Goal: Task Accomplishment & Management: Use online tool/utility

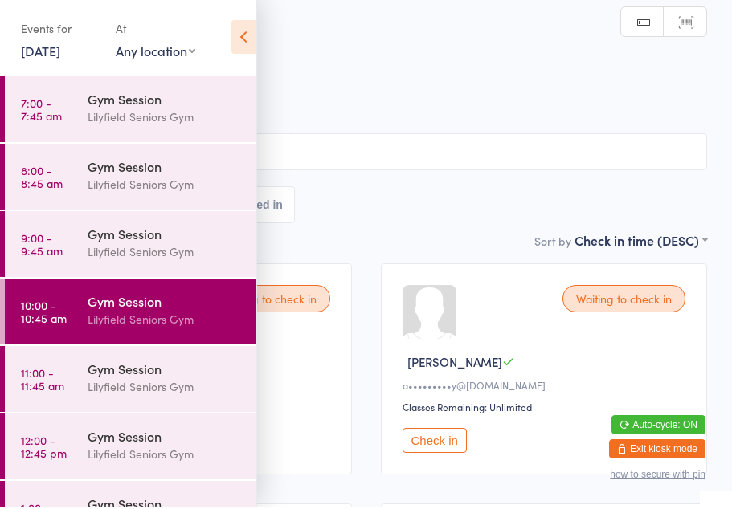
scroll to position [2, 0]
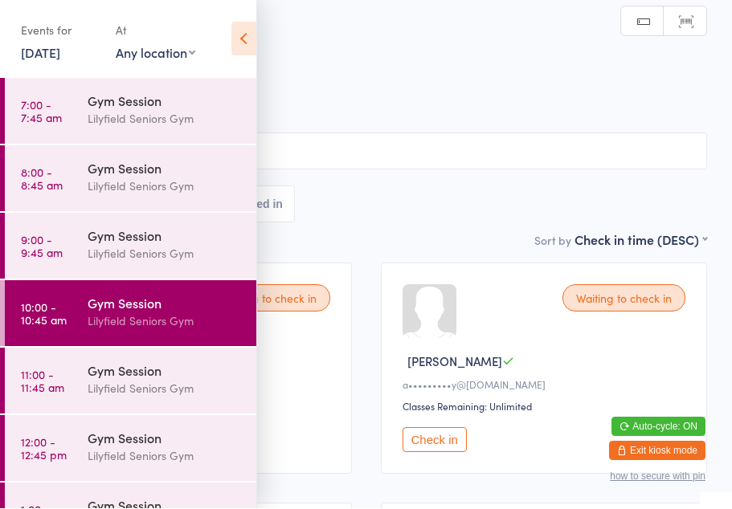
click at [332, 231] on div "Gym Session Check-in [DATE] 10:00am Lilyfield Seniors Gym Seniors Gym Lilyfield…" at bounding box center [366, 135] width 682 height 194
click at [255, 39] on icon at bounding box center [243, 39] width 25 height 34
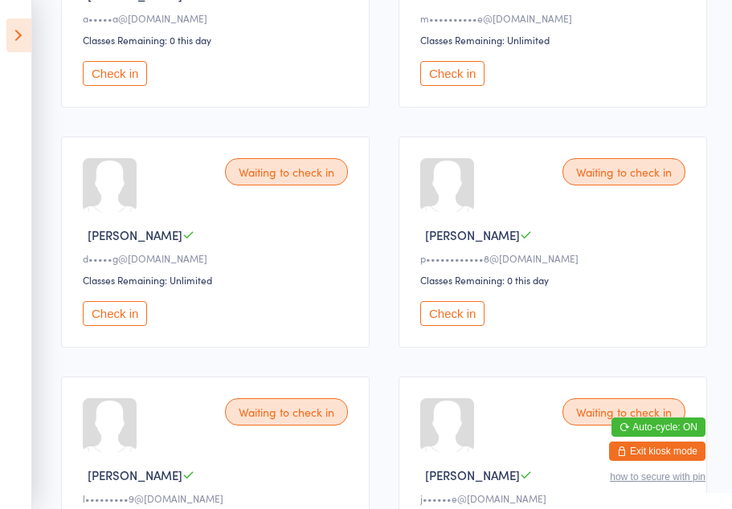
scroll to position [611, 0]
click at [625, 179] on div "Waiting to check in" at bounding box center [623, 170] width 123 height 27
click at [620, 180] on div "Waiting to check in" at bounding box center [623, 170] width 123 height 27
click at [470, 325] on button "Check in" at bounding box center [452, 312] width 64 height 25
click at [451, 325] on button "Check in" at bounding box center [452, 312] width 64 height 25
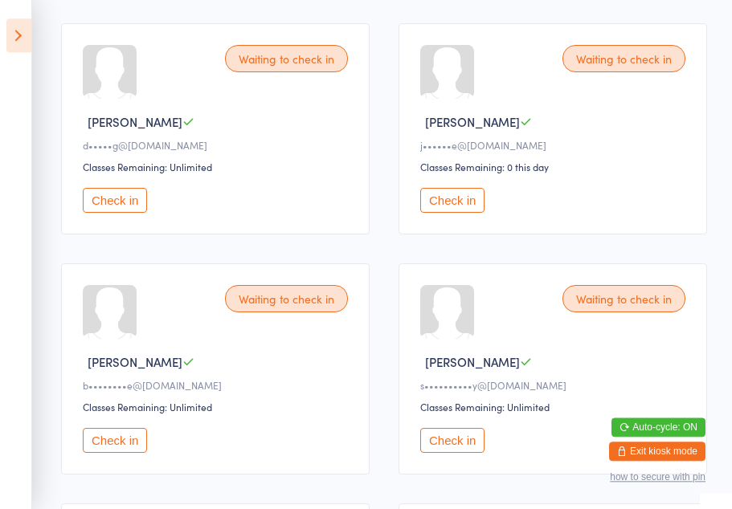
scroll to position [723, 0]
click at [451, 213] on button "Check in" at bounding box center [452, 200] width 64 height 25
click at [444, 453] on button "Check in" at bounding box center [452, 440] width 64 height 25
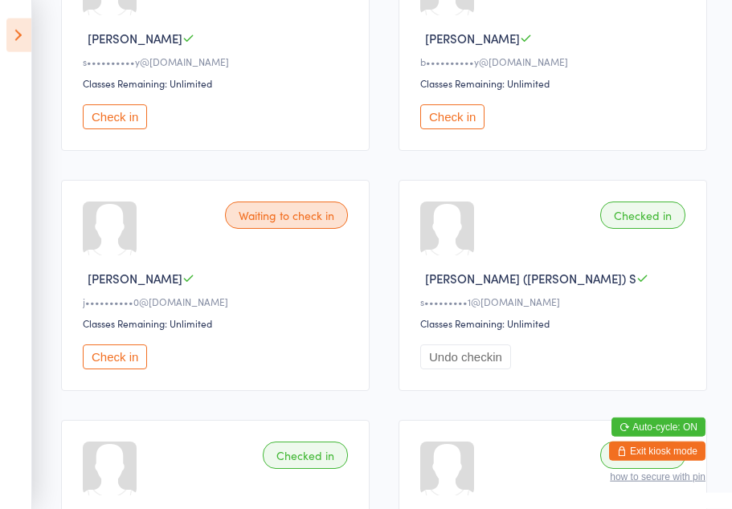
click at [111, 370] on button "Check in" at bounding box center [115, 357] width 64 height 25
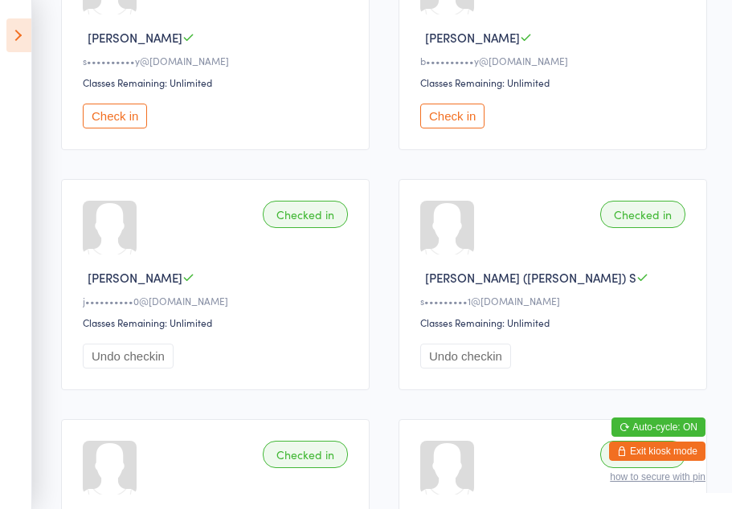
click at [120, 129] on button "Check in" at bounding box center [115, 116] width 64 height 25
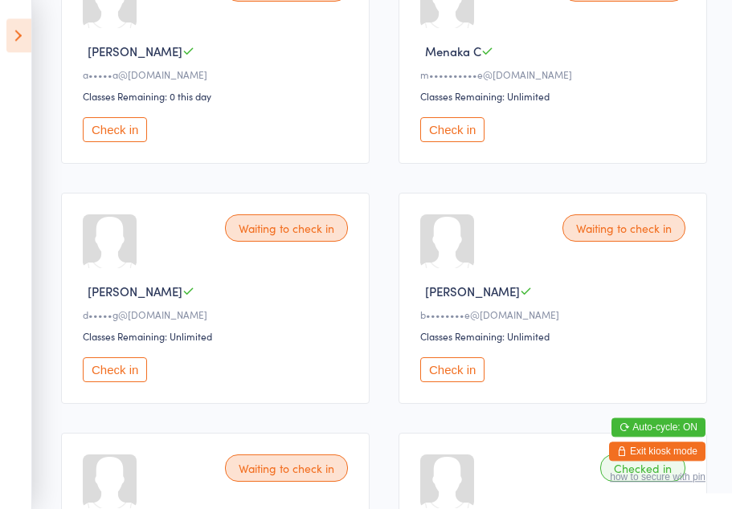
scroll to position [553, 0]
click at [111, 382] on button "Check in" at bounding box center [115, 369] width 64 height 25
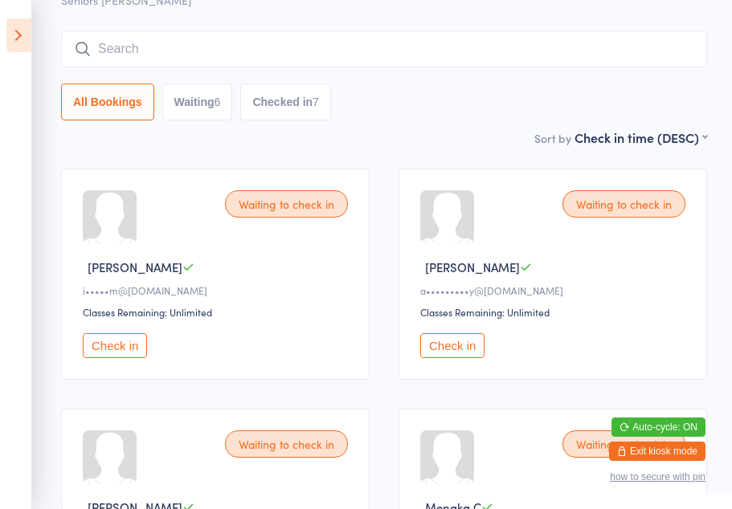
scroll to position [0, 0]
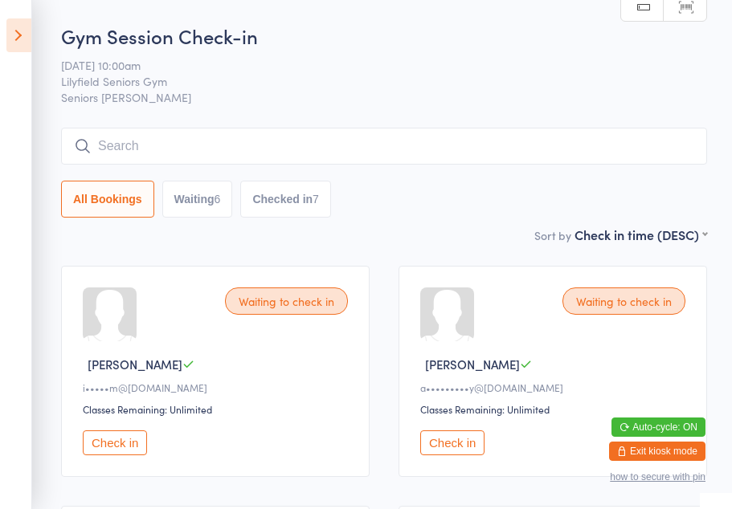
click at [8, 27] on icon at bounding box center [18, 35] width 25 height 34
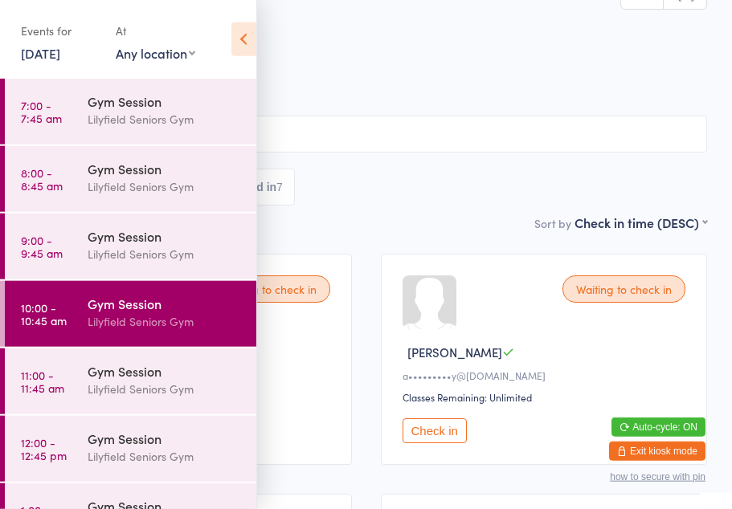
click at [247, 33] on icon at bounding box center [243, 39] width 25 height 34
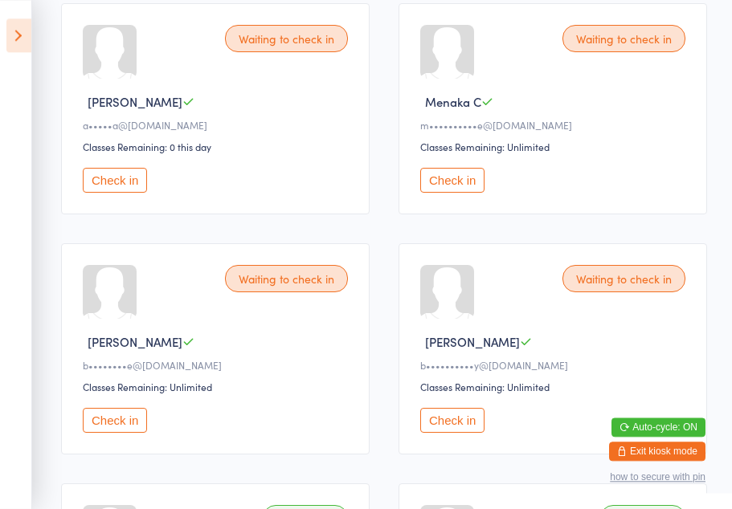
scroll to position [502, 0]
click at [446, 434] on button "Check in" at bounding box center [452, 421] width 64 height 25
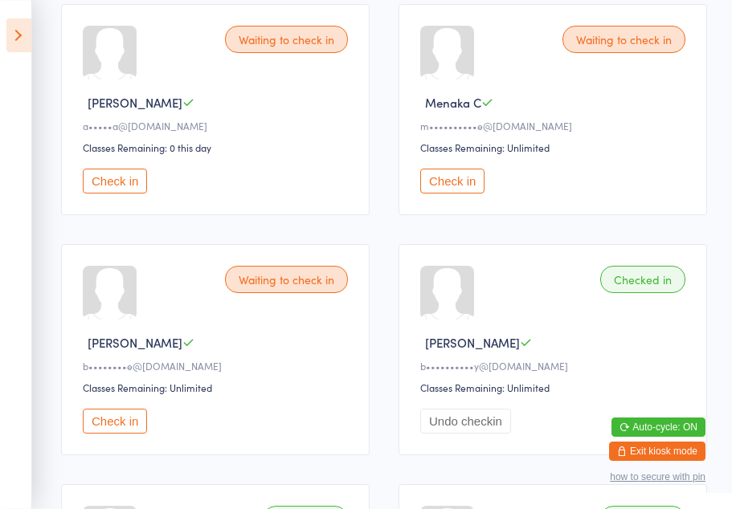
click at [130, 194] on button "Check in" at bounding box center [115, 181] width 64 height 25
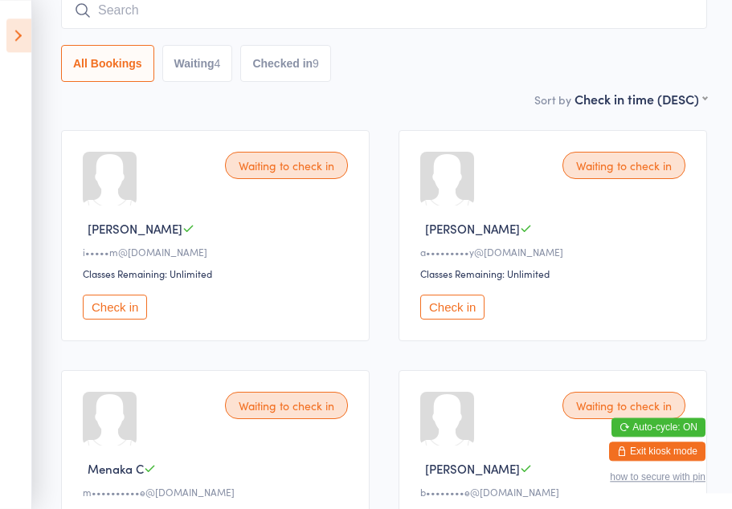
scroll to position [134, 0]
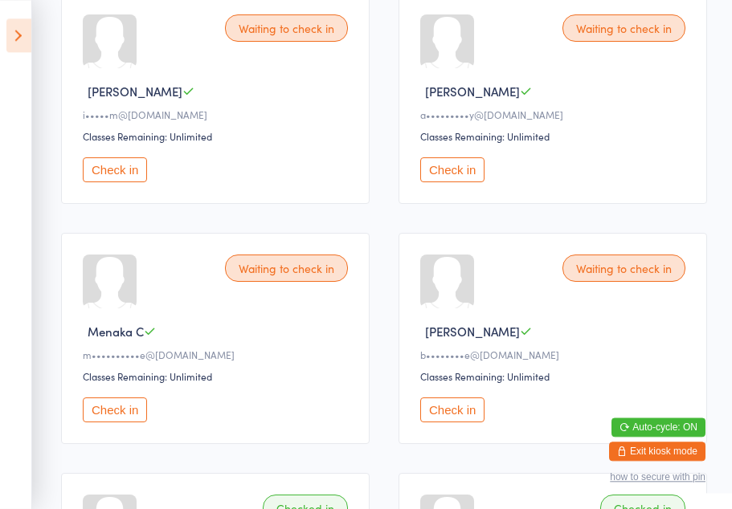
click at [445, 411] on button "Check in" at bounding box center [452, 410] width 64 height 25
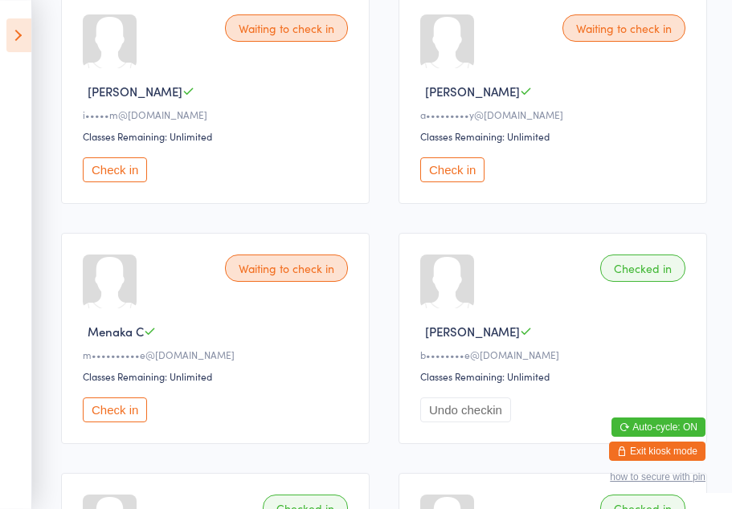
scroll to position [273, 0]
click at [461, 180] on button "Check in" at bounding box center [452, 169] width 64 height 25
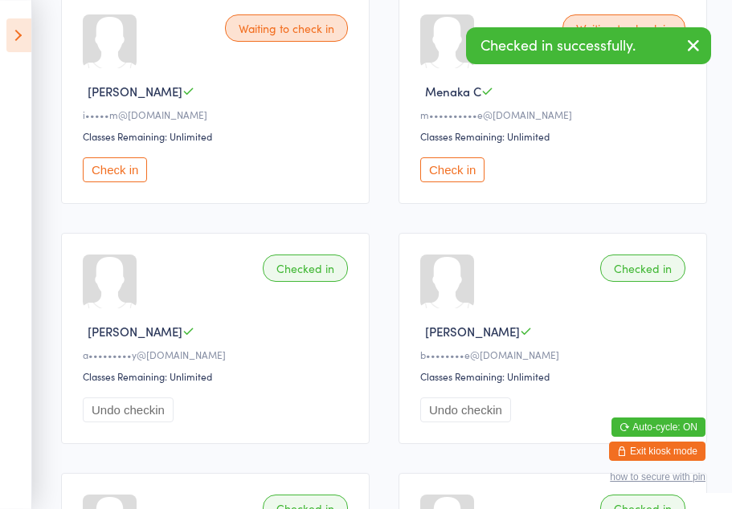
click at [466, 182] on button "Check in" at bounding box center [452, 169] width 64 height 25
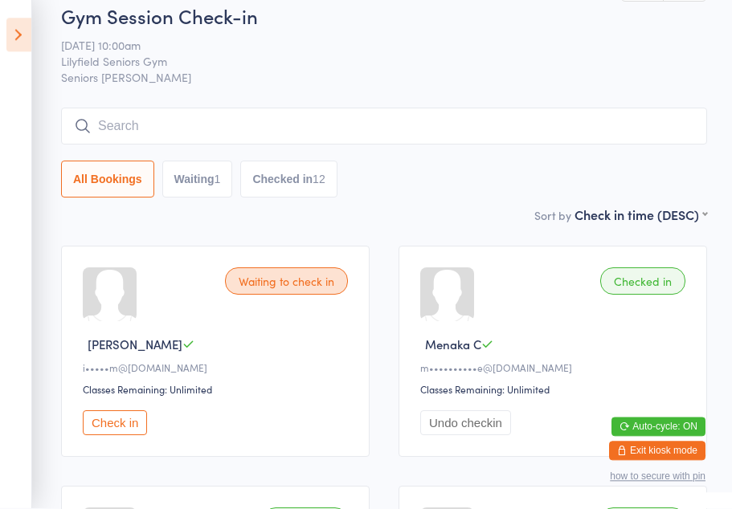
scroll to position [27, 0]
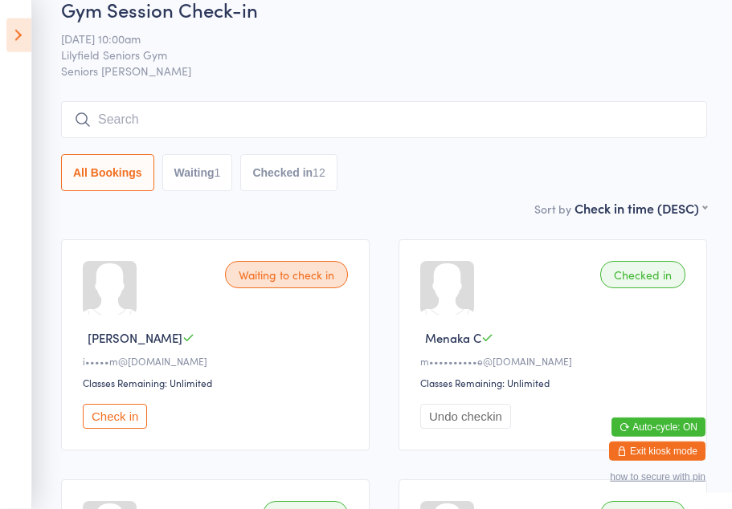
click at [18, 24] on icon at bounding box center [18, 35] width 25 height 34
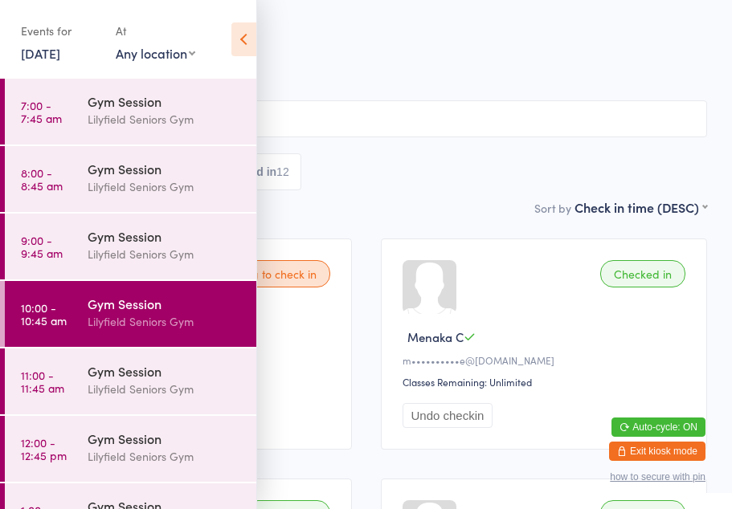
click at [62, 387] on time "11:00 - 11:45 am" at bounding box center [42, 382] width 43 height 26
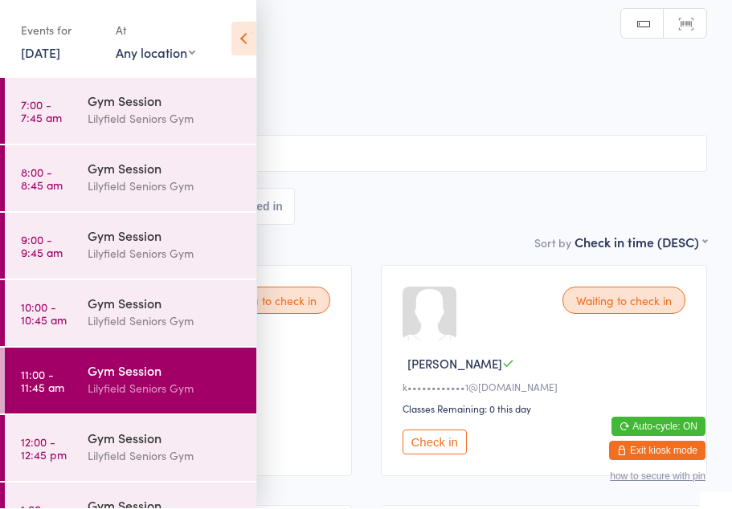
click at [243, 22] on icon at bounding box center [243, 39] width 25 height 34
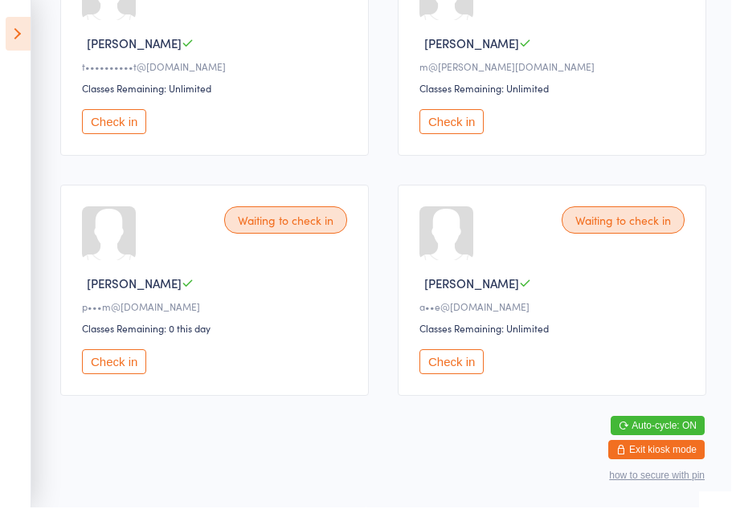
scroll to position [1554, 0]
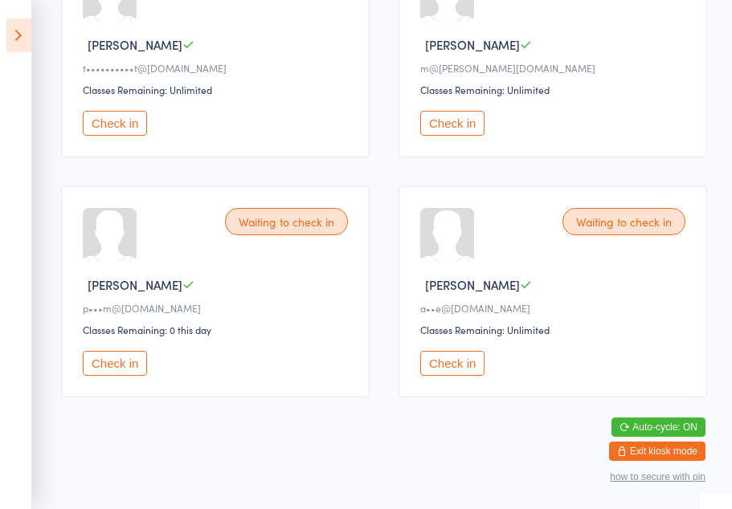
click at [456, 366] on button "Check in" at bounding box center [452, 363] width 64 height 25
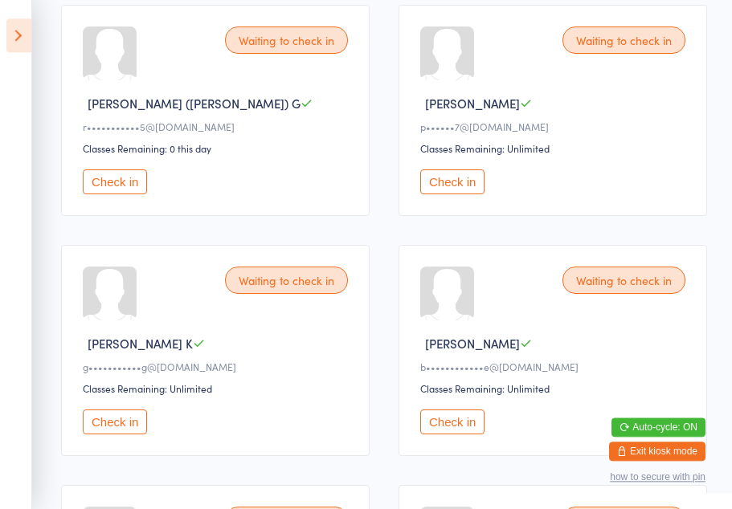
scroll to position [741, 0]
click at [14, 33] on icon at bounding box center [18, 35] width 25 height 34
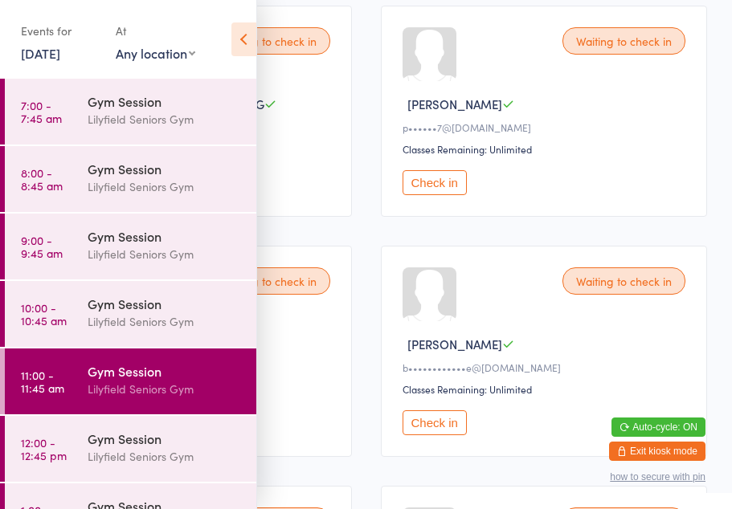
scroll to position [43, 0]
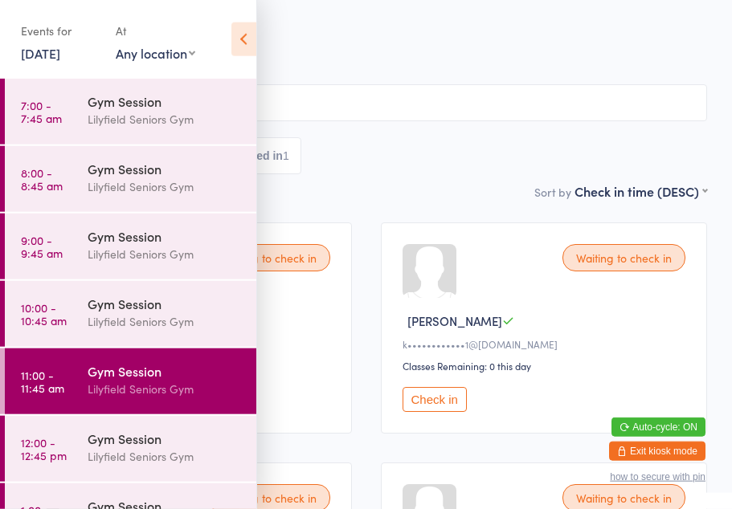
scroll to position [742, 0]
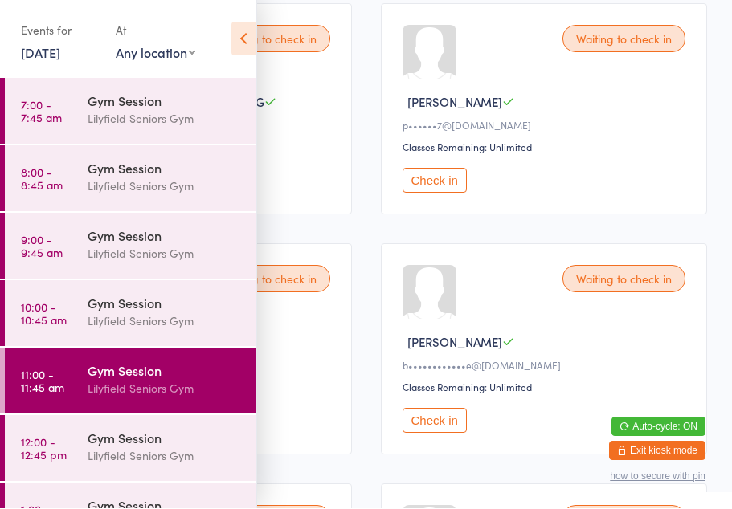
click at [605, 173] on div "Waiting to check in [PERSON_NAME] p••••••7@[DOMAIN_NAME] Classes Remaining: Unl…" at bounding box center [544, 109] width 327 height 211
click at [119, 378] on div "Gym Session" at bounding box center [165, 371] width 155 height 18
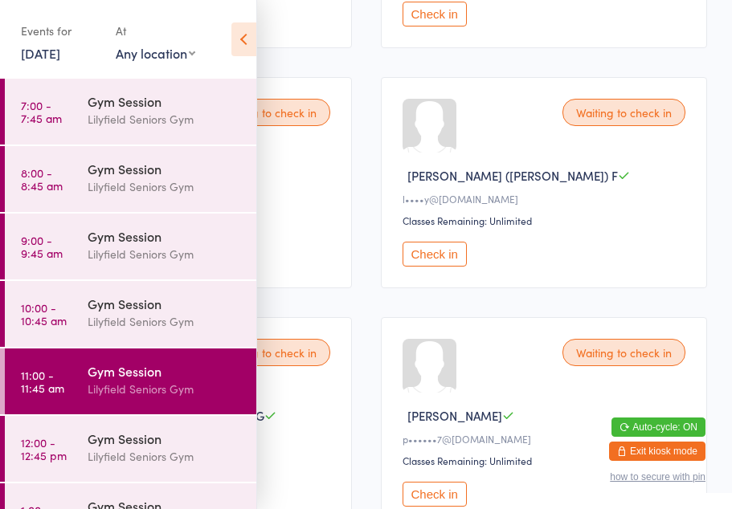
scroll to position [430, 0]
click at [430, 266] on button "Check in" at bounding box center [434, 253] width 64 height 25
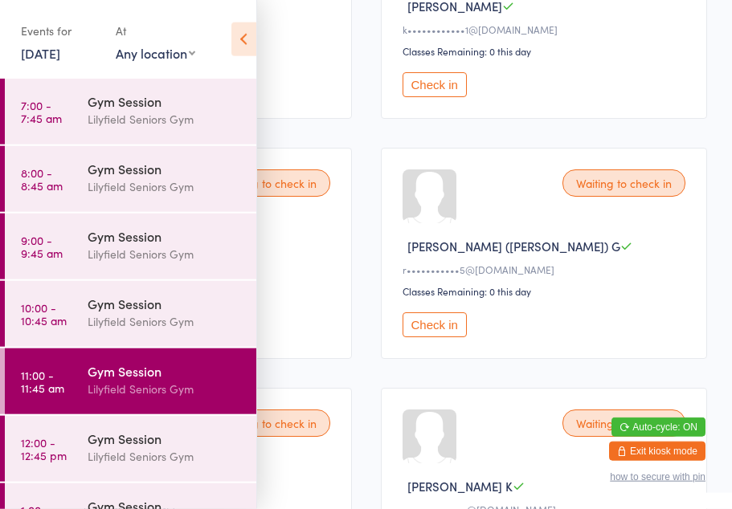
scroll to position [359, 0]
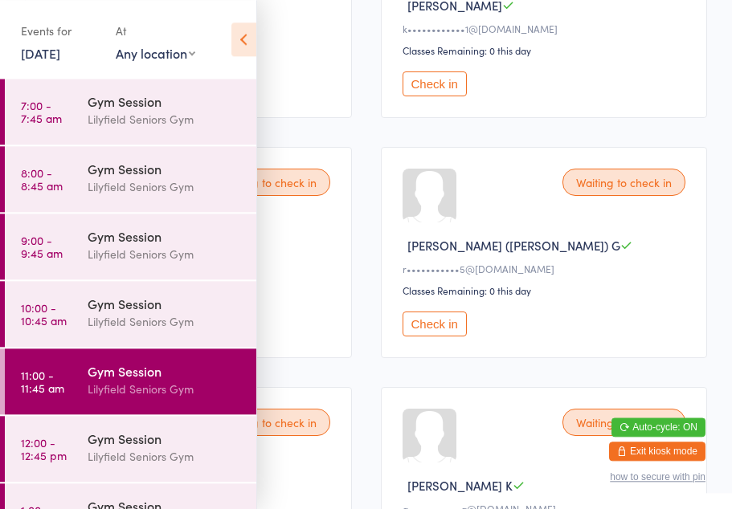
click at [100, 378] on div "Gym Session" at bounding box center [165, 371] width 155 height 18
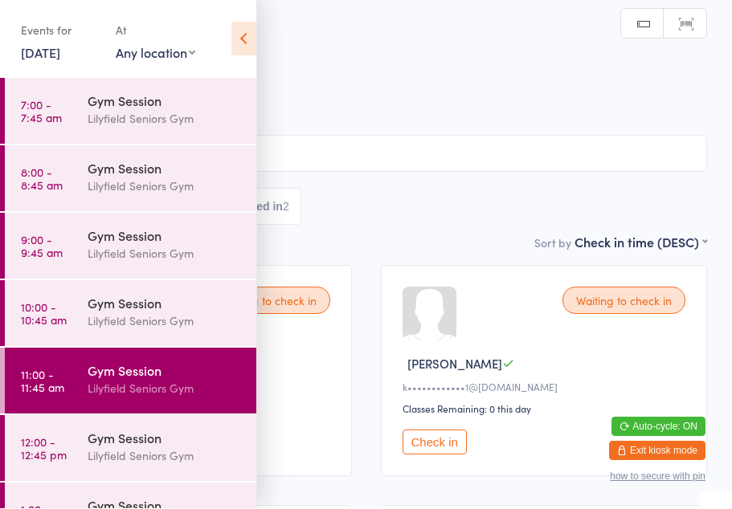
click at [252, 33] on icon at bounding box center [243, 39] width 25 height 34
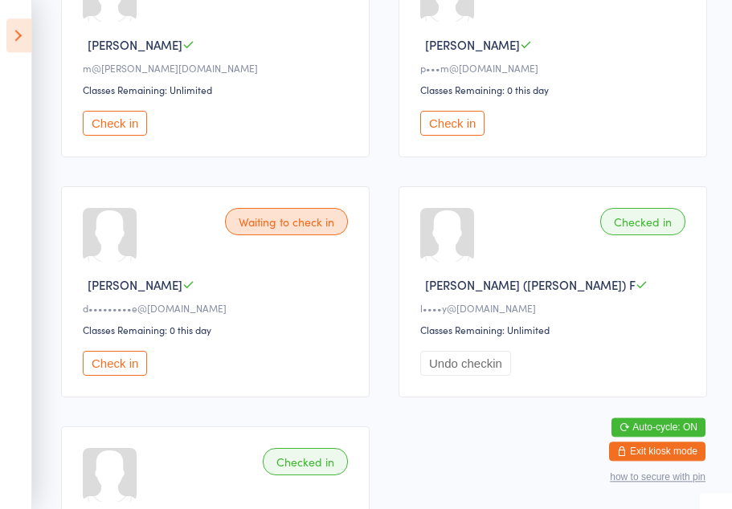
scroll to position [1521, 0]
click at [276, 235] on div "Waiting to check in" at bounding box center [286, 221] width 123 height 27
click at [283, 235] on div "Waiting to check in" at bounding box center [286, 221] width 123 height 27
click at [304, 235] on div "Waiting to check in" at bounding box center [286, 221] width 123 height 27
click at [282, 235] on div "Waiting to check in" at bounding box center [286, 221] width 123 height 27
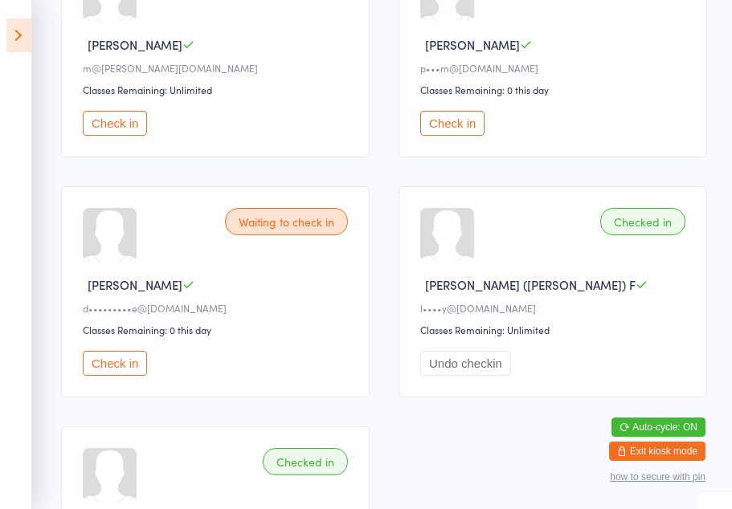
click at [272, 235] on div "Waiting to check in" at bounding box center [286, 221] width 123 height 27
click at [283, 235] on div "Waiting to check in" at bounding box center [286, 221] width 123 height 27
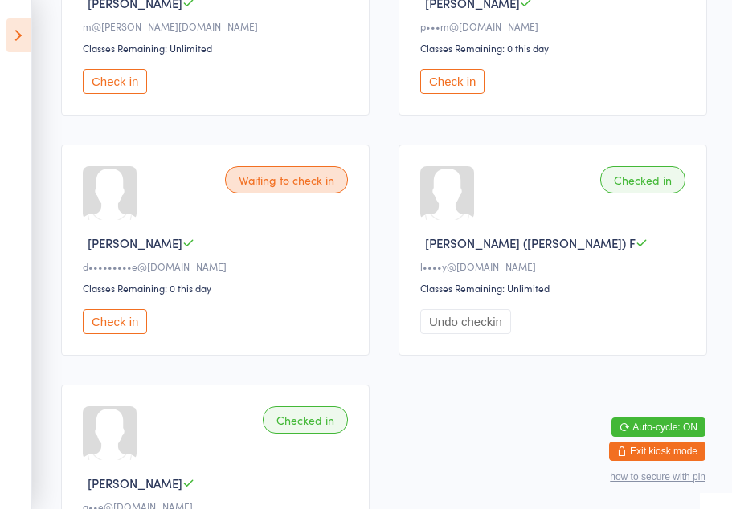
scroll to position [1563, 0]
click at [271, 193] on div "Waiting to check in" at bounding box center [286, 178] width 123 height 27
click at [233, 193] on div "Waiting to check in" at bounding box center [286, 178] width 123 height 27
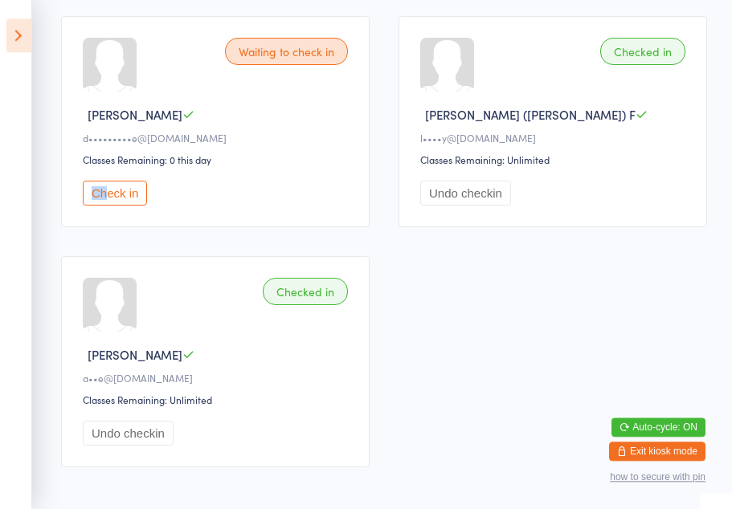
scroll to position [1691, 0]
click at [116, 206] on button "Check in" at bounding box center [115, 193] width 64 height 25
click at [117, 206] on button "Check in" at bounding box center [115, 193] width 64 height 25
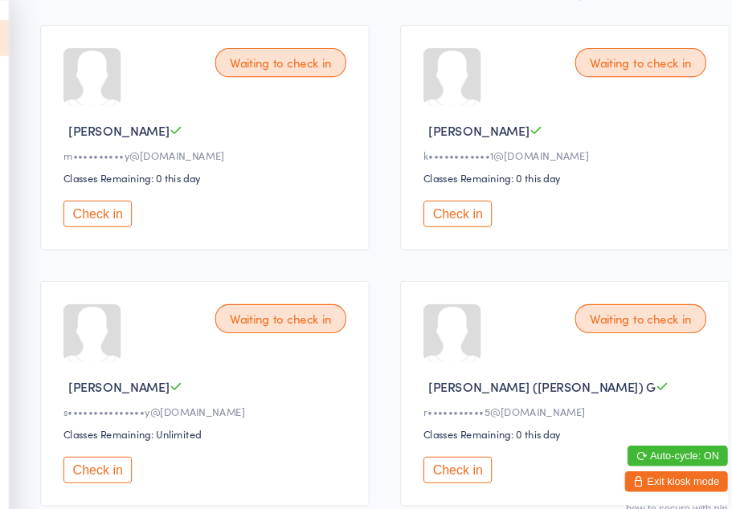
scroll to position [242, 0]
click at [95, 206] on button "Check in" at bounding box center [115, 201] width 64 height 25
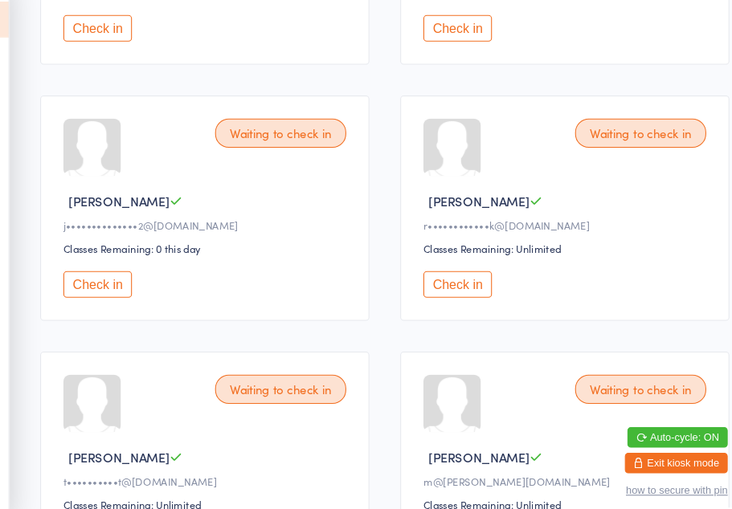
scroll to position [884, 0]
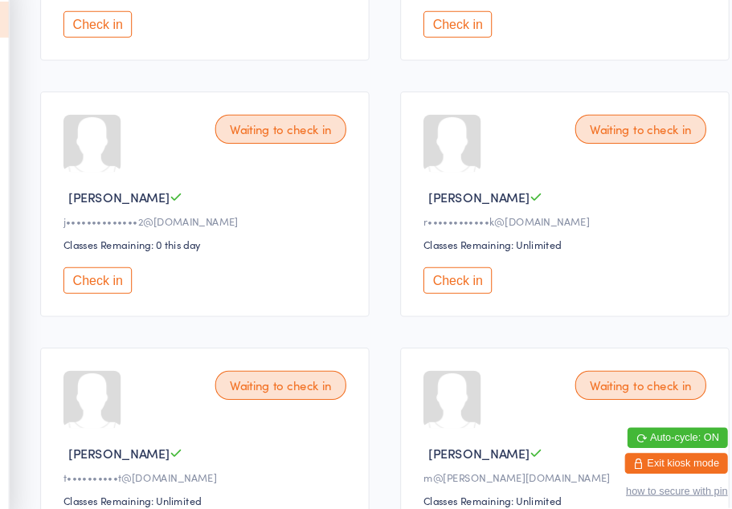
click at [103, 288] on button "Check in" at bounding box center [115, 280] width 64 height 25
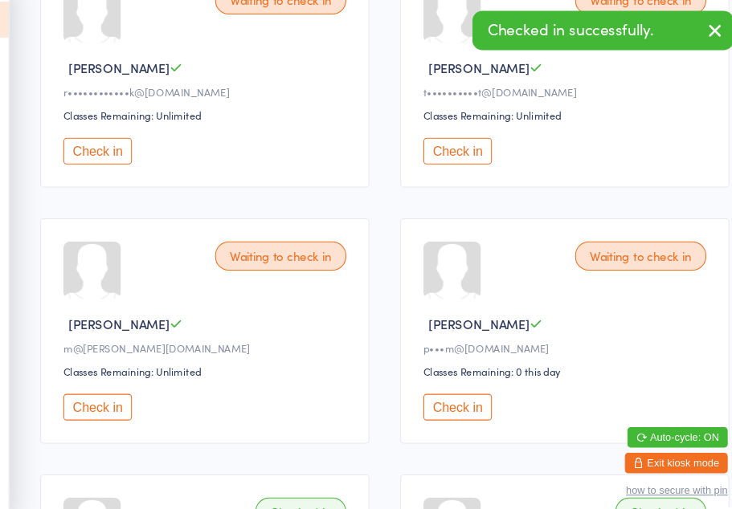
scroll to position [1006, 0]
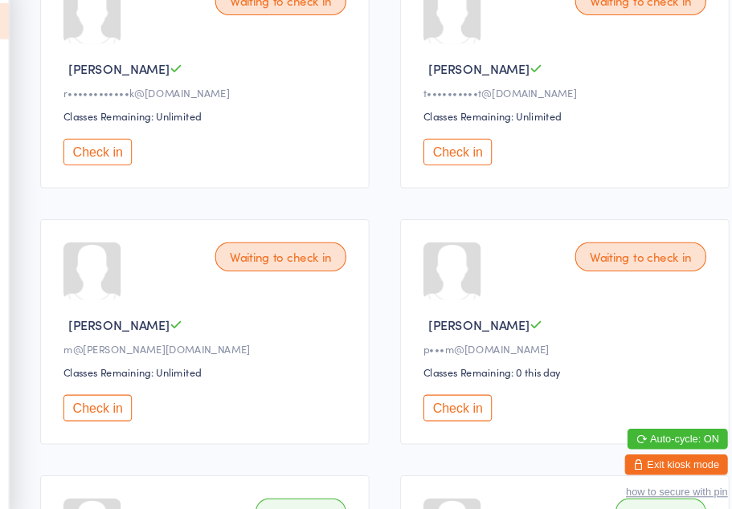
click at [434, 407] on button "Check in" at bounding box center [452, 398] width 64 height 25
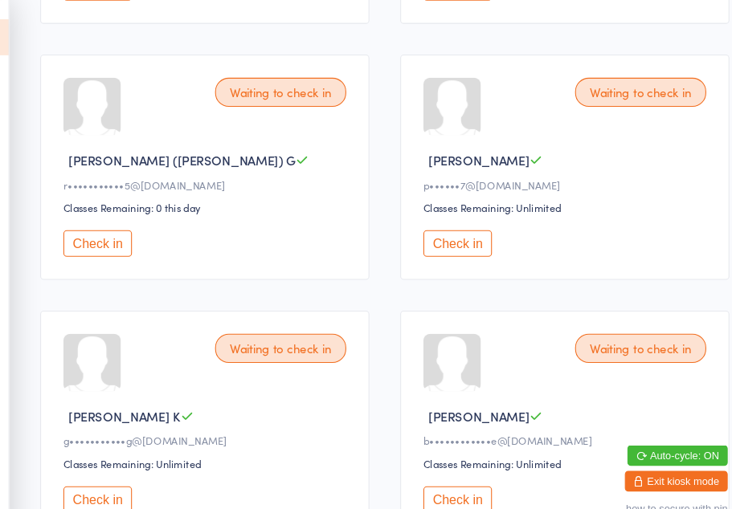
scroll to position [451, 0]
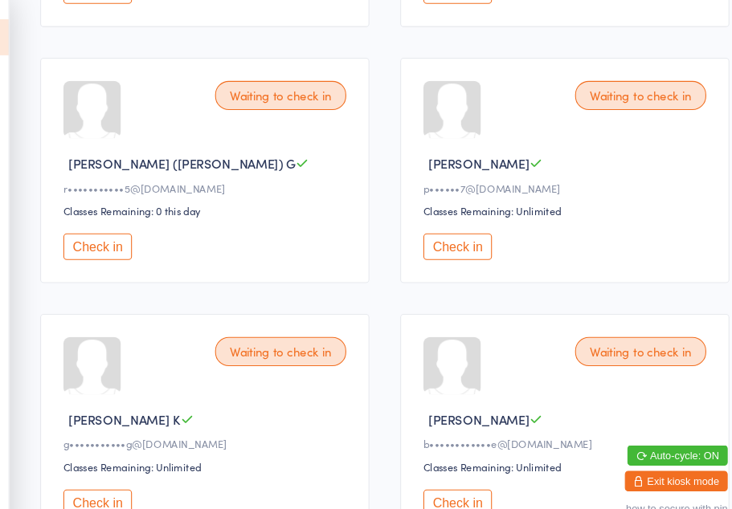
click at [423, 243] on button "Check in" at bounding box center [452, 231] width 64 height 25
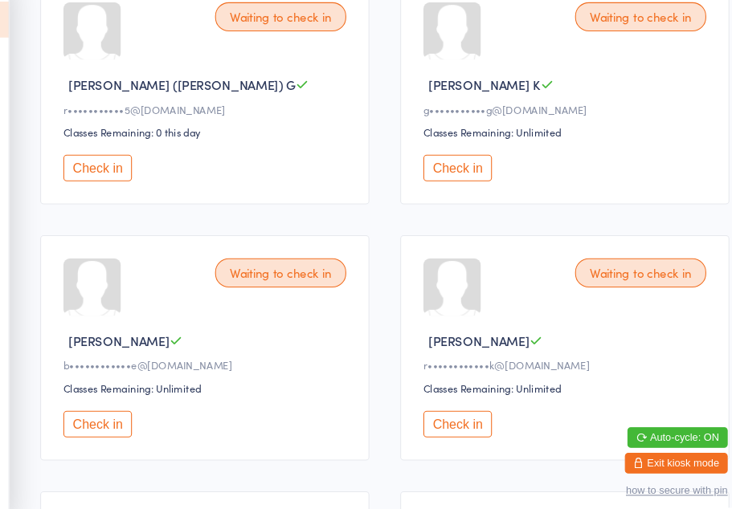
scroll to position [509, 0]
click at [96, 415] on button "Check in" at bounding box center [115, 414] width 64 height 25
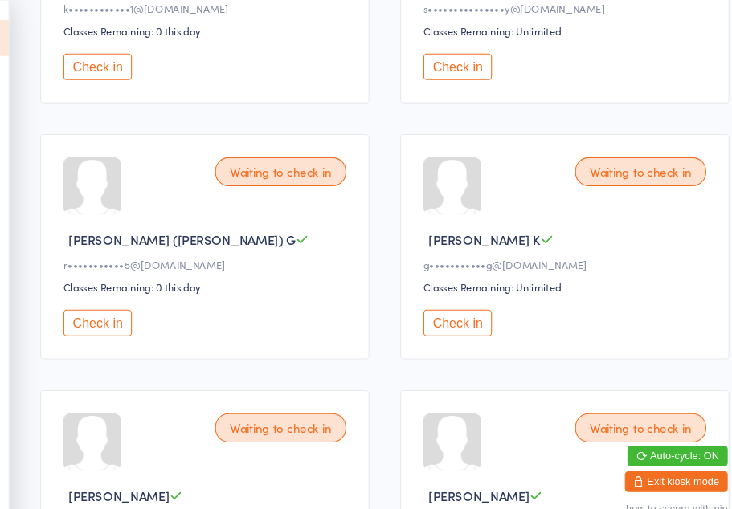
scroll to position [0, 0]
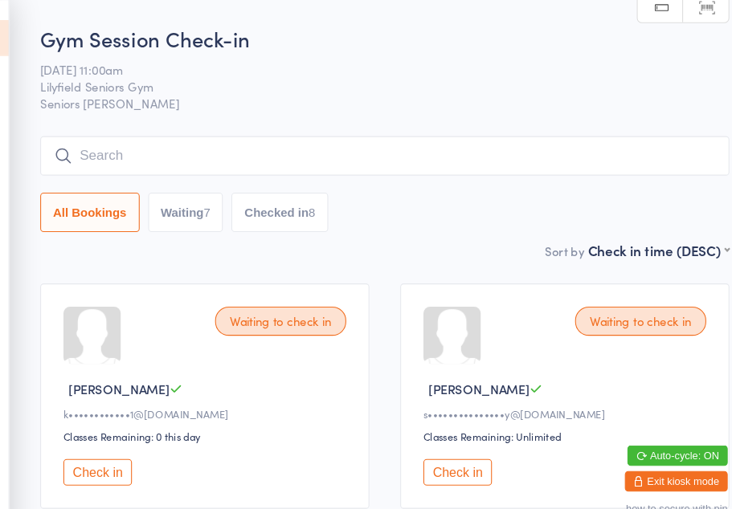
click at [99, 454] on button "Check in" at bounding box center [115, 443] width 64 height 25
click at [171, 209] on button "Waiting 6" at bounding box center [197, 199] width 71 height 37
select select "0"
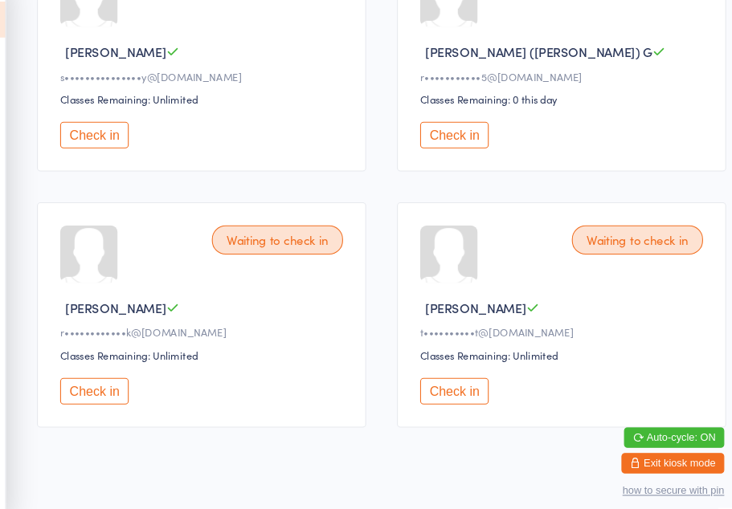
scroll to position [553, 0]
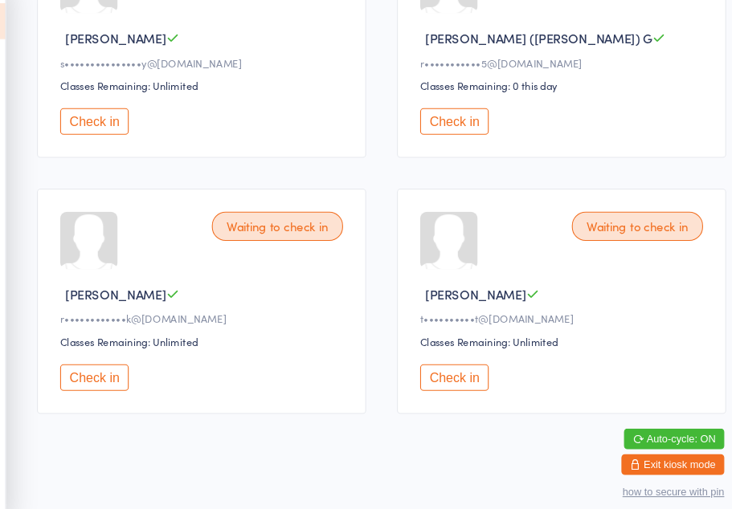
click at [96, 371] on button "Check in" at bounding box center [115, 369] width 64 height 25
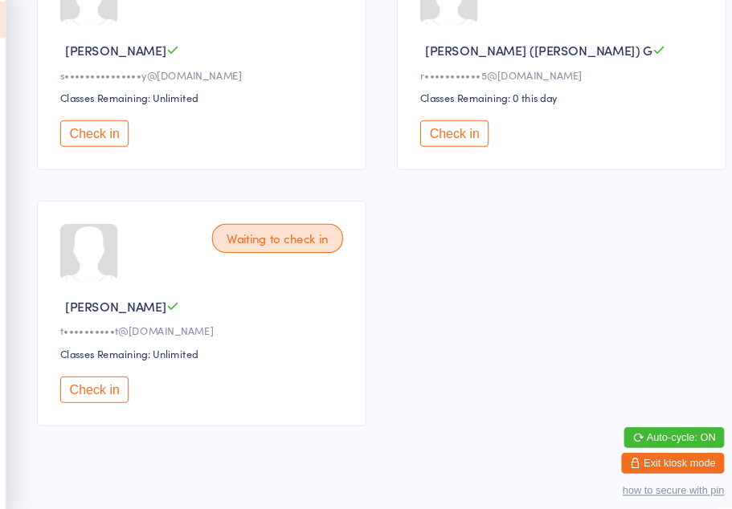
scroll to position [541, 0]
click at [104, 382] on button "Check in" at bounding box center [115, 382] width 64 height 25
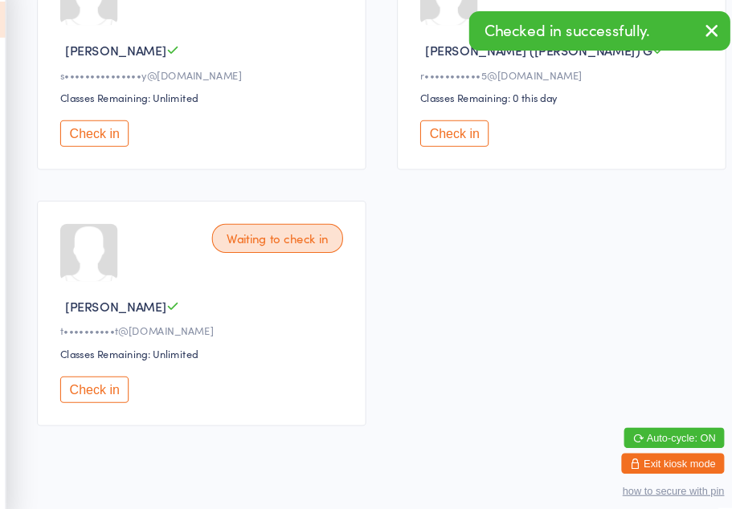
scroll to position [345, 0]
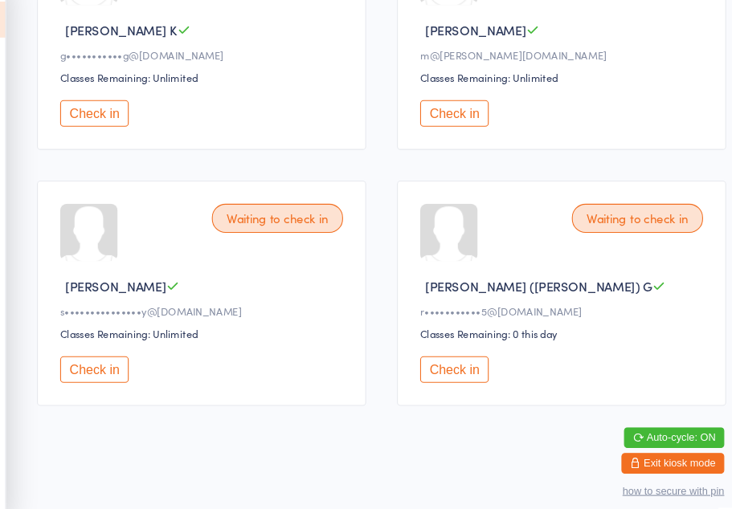
click at [88, 351] on button "Check in" at bounding box center [115, 363] width 64 height 25
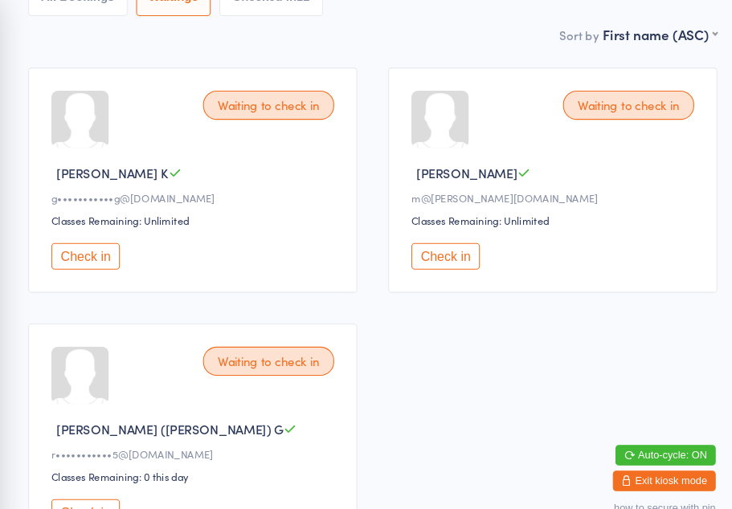
scroll to position [156, 0]
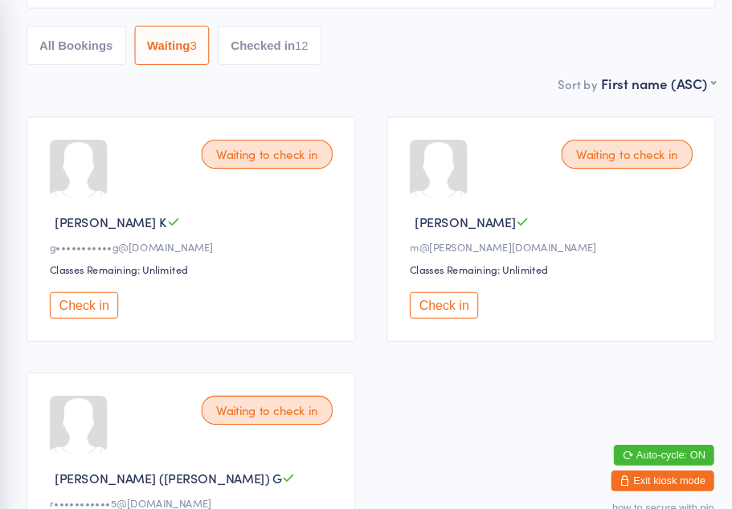
click at [85, 51] on button "All Bookings" at bounding box center [107, 43] width 93 height 37
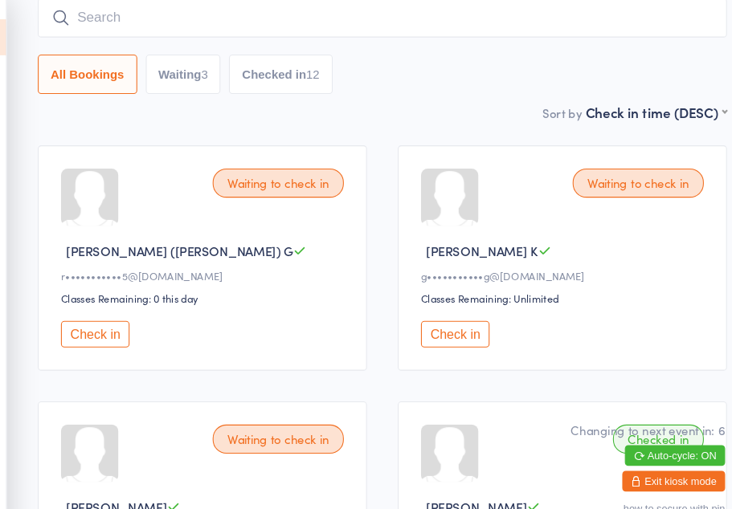
scroll to position [0, 0]
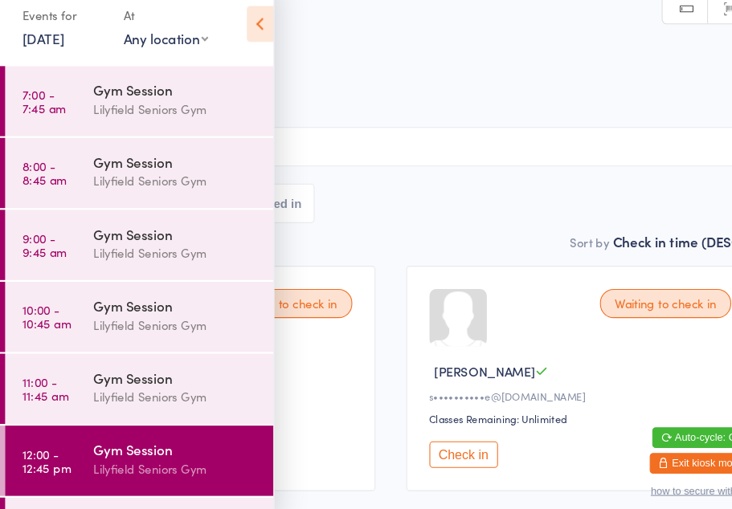
click at [52, 436] on time "12:00 - 12:45 pm" at bounding box center [44, 449] width 46 height 26
click at [244, 26] on icon at bounding box center [243, 39] width 25 height 34
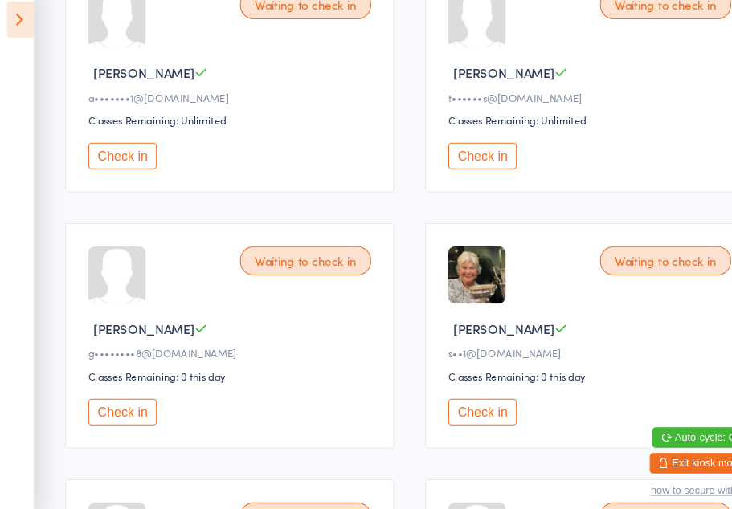
scroll to position [521, 0]
click at [116, 399] on button "Check in" at bounding box center [115, 402] width 64 height 25
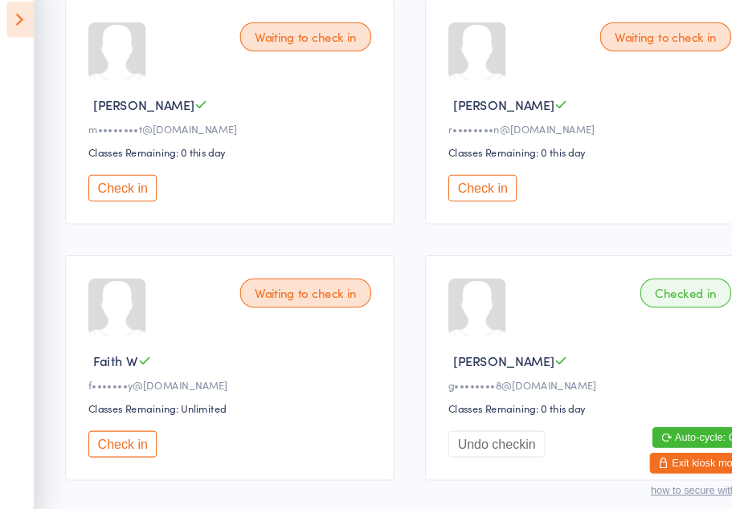
click at [107, 440] on button "Check in" at bounding box center [115, 433] width 64 height 25
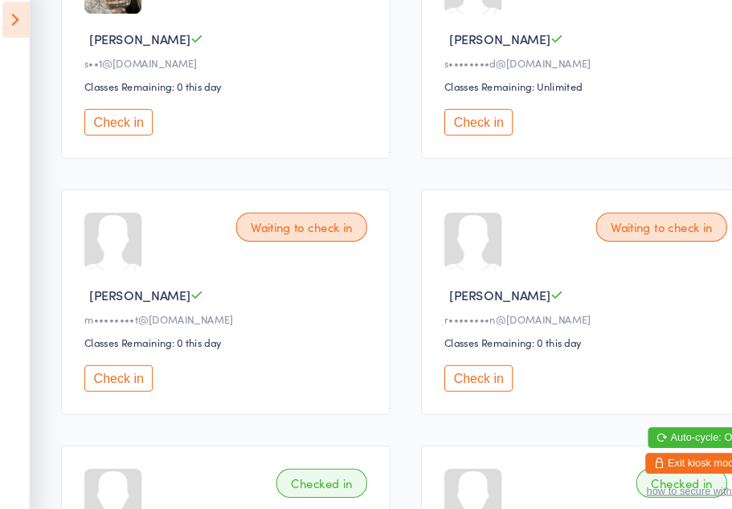
scroll to position [792, 0]
click at [458, 374] on button "Check in" at bounding box center [452, 371] width 64 height 25
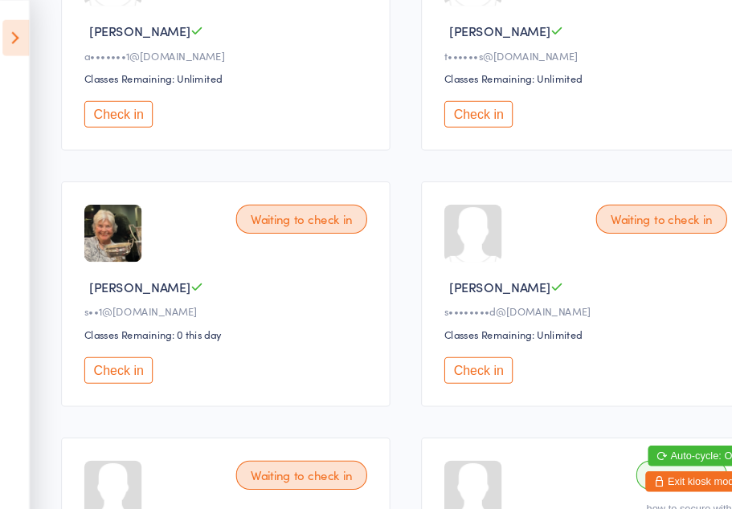
scroll to position [574, 0]
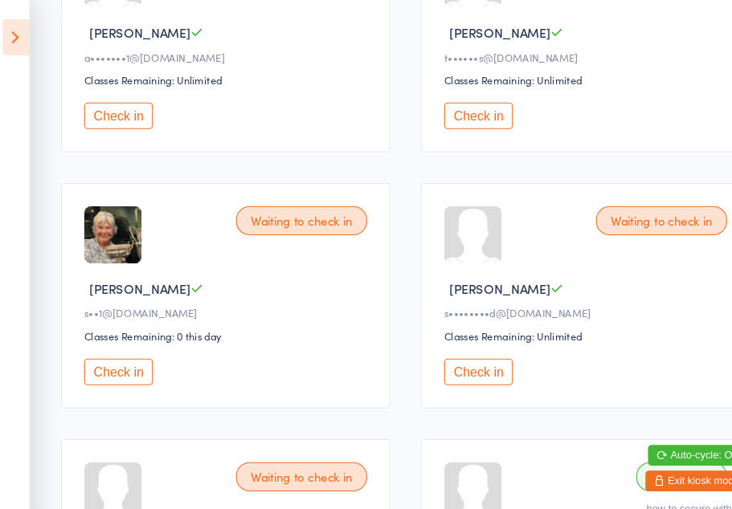
click at [118, 121] on button "Check in" at bounding box center [115, 108] width 64 height 25
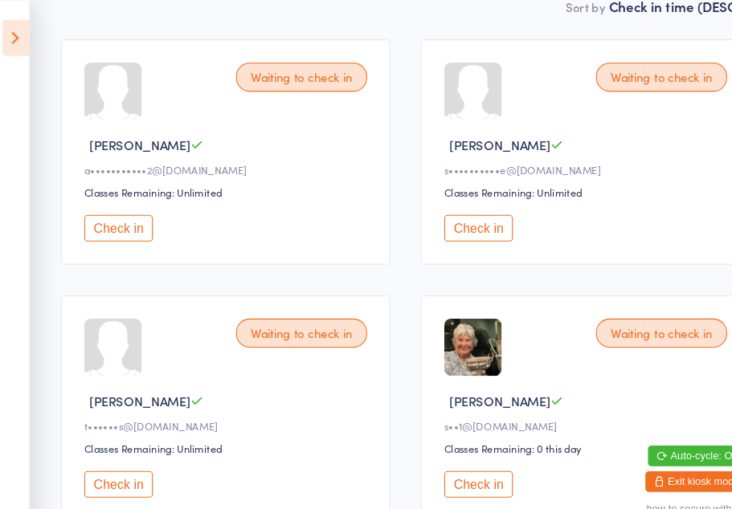
scroll to position [229, 0]
click at [448, 226] on button "Check in" at bounding box center [452, 214] width 64 height 25
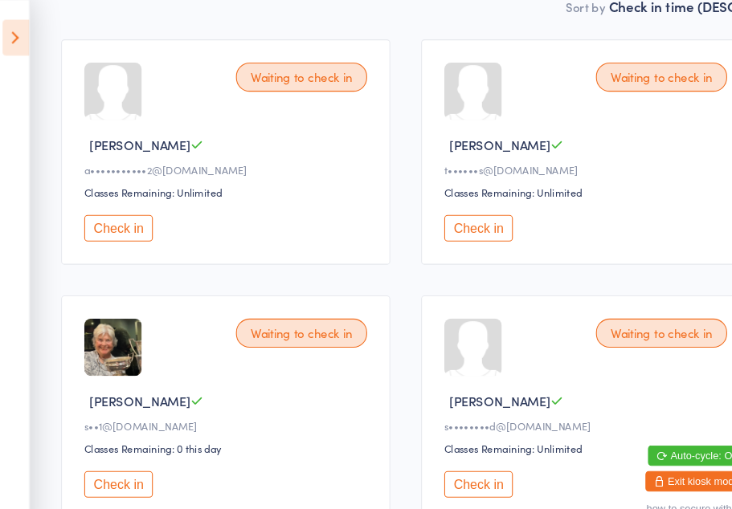
click at [104, 222] on button "Check in" at bounding box center [115, 214] width 64 height 25
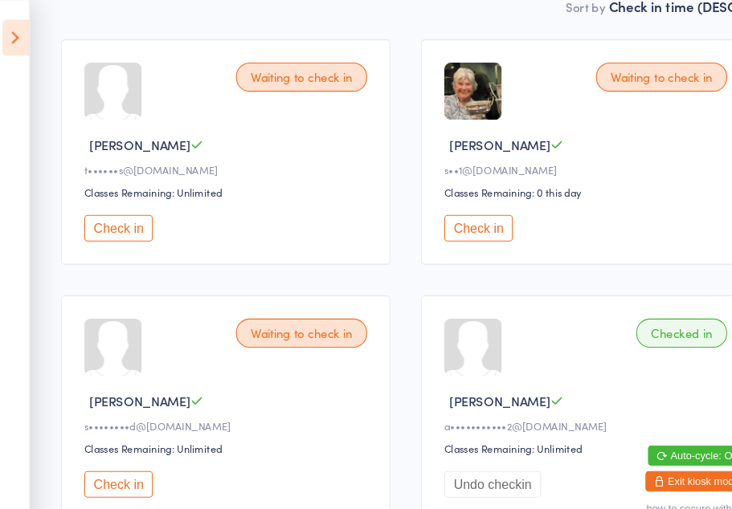
click at [625, 77] on div "Waiting to check in" at bounding box center [623, 72] width 123 height 27
click at [447, 225] on button "Check in" at bounding box center [452, 214] width 64 height 25
